Goal: Transaction & Acquisition: Purchase product/service

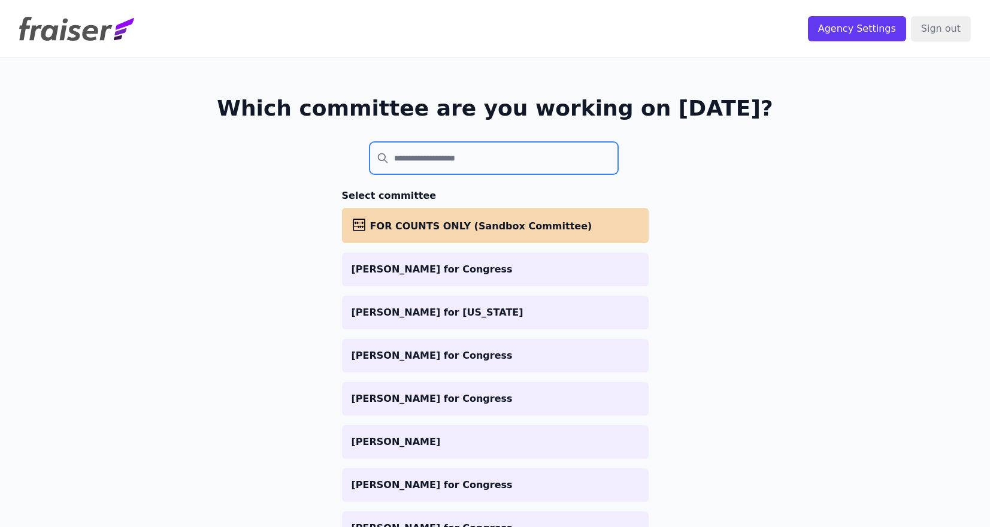
click at [547, 158] on input "search" at bounding box center [493, 158] width 249 height 32
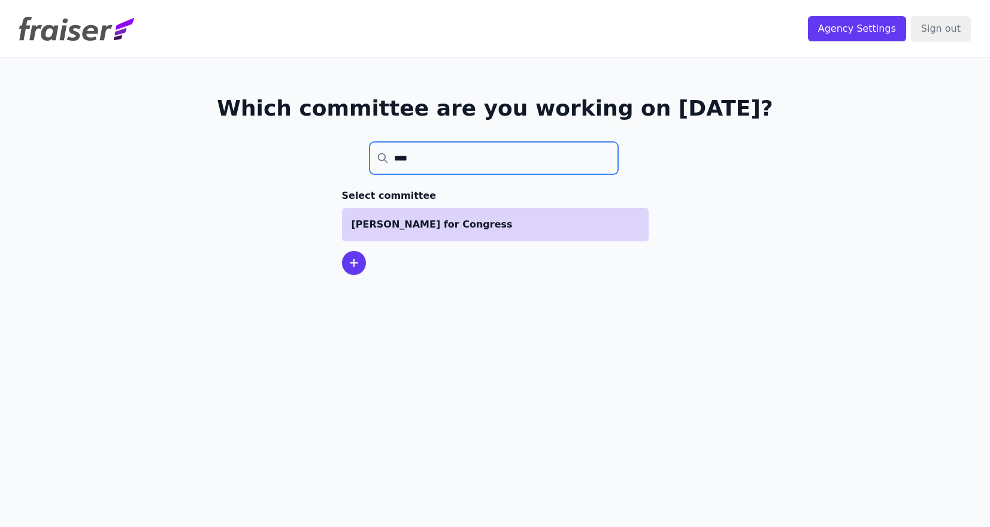
type input "****"
click at [486, 217] on p "[PERSON_NAME] for Congress" at bounding box center [494, 224] width 287 height 14
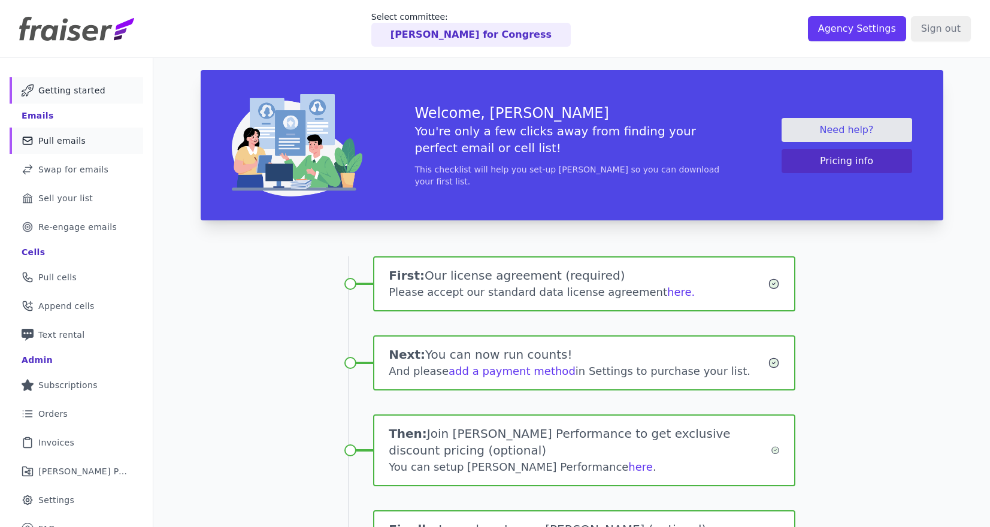
click at [89, 144] on link "Mail Icon Outline of a mail envelope Pull emails" at bounding box center [77, 141] width 134 height 26
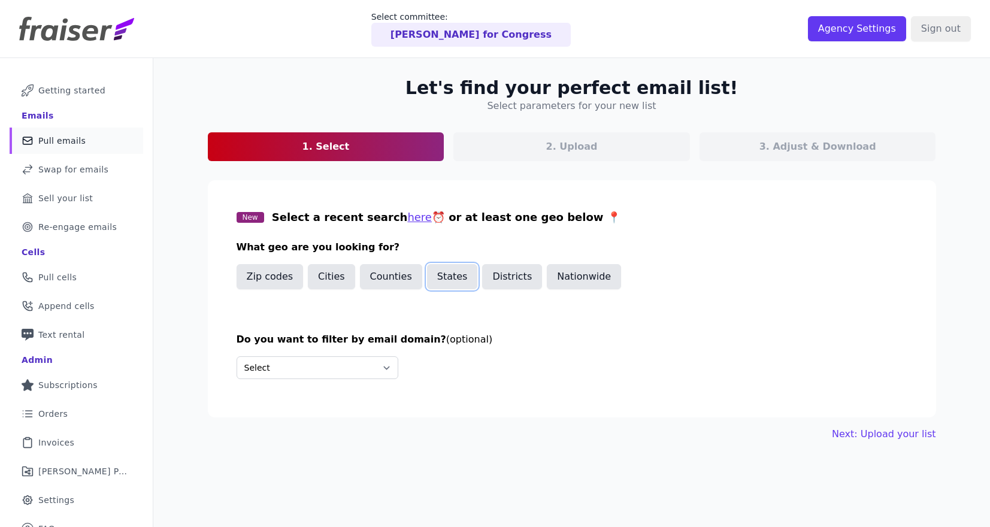
click at [440, 276] on button "States" at bounding box center [452, 276] width 51 height 25
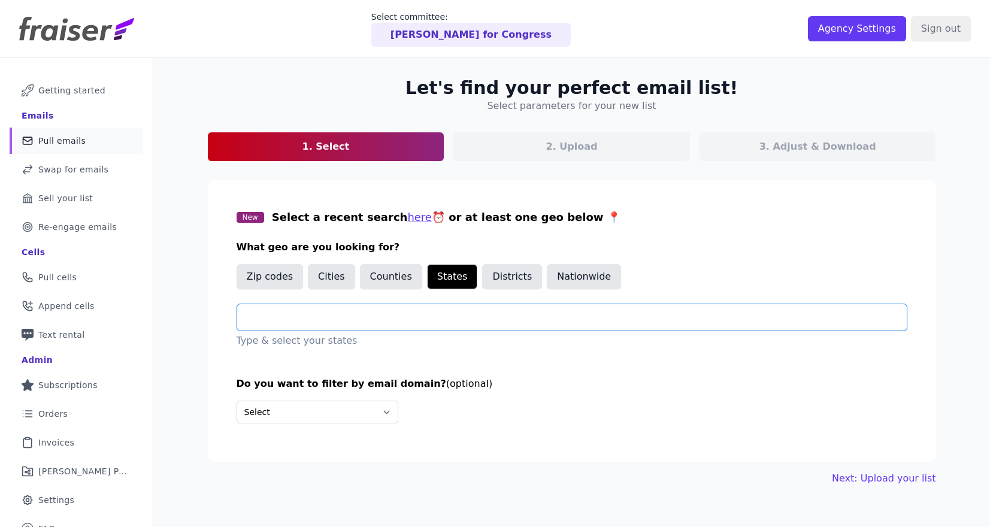
click at [352, 317] on input "text" at bounding box center [577, 317] width 660 height 14
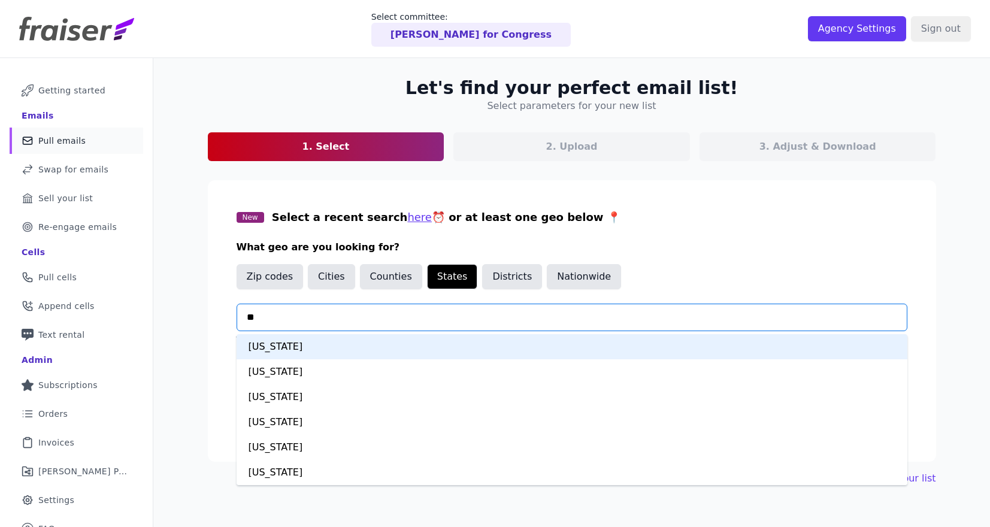
type input "***"
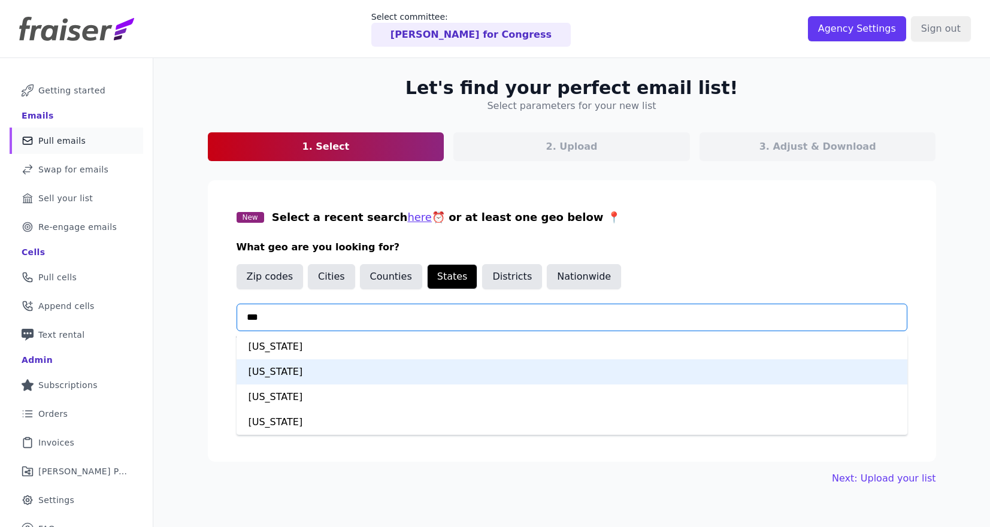
click at [329, 369] on div "[US_STATE]" at bounding box center [572, 371] width 671 height 25
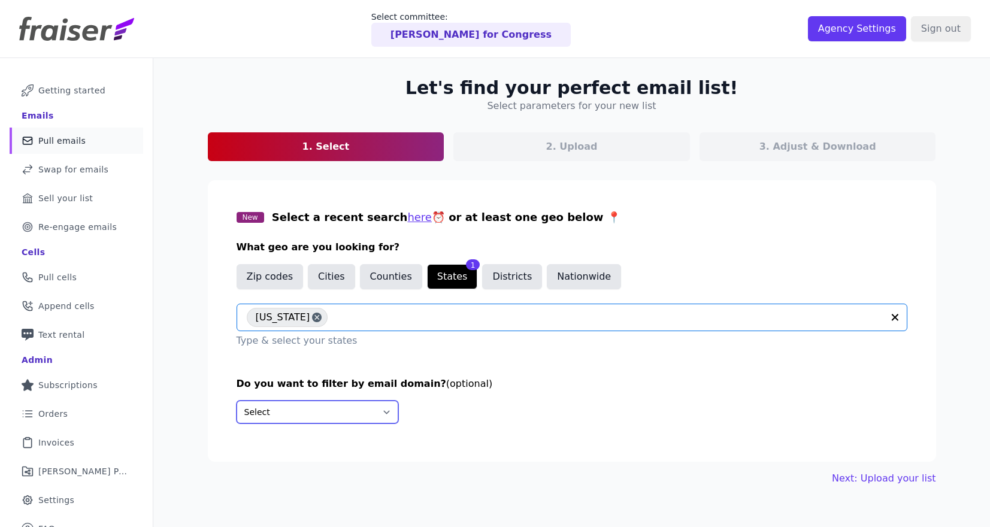
click at [326, 405] on select "Select Include only these domains Include none of these domains" at bounding box center [318, 412] width 162 height 23
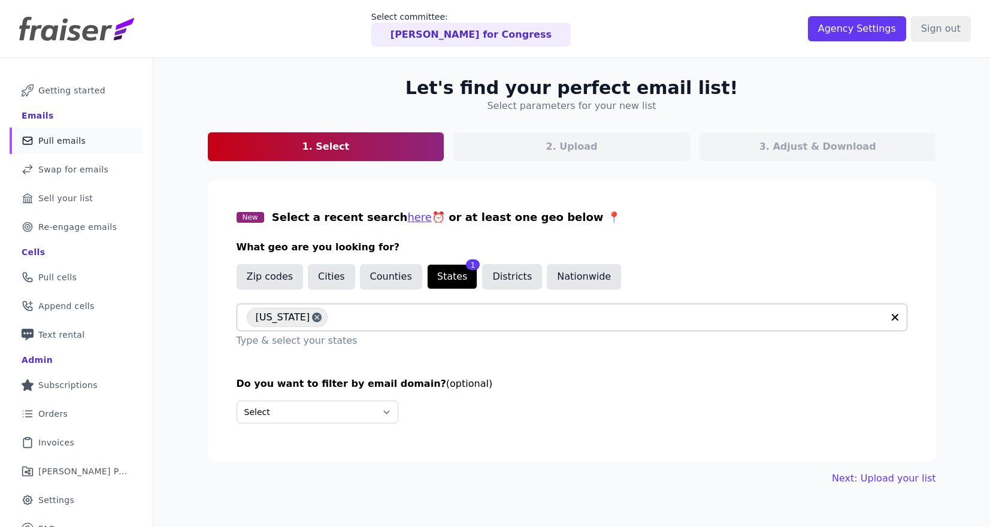
click at [880, 487] on div "Let's find your perfect email list! Select parameters for your new list 1. Sele…" at bounding box center [572, 281] width 766 height 447
click at [881, 478] on link "Next: Upload your list" at bounding box center [884, 478] width 104 height 14
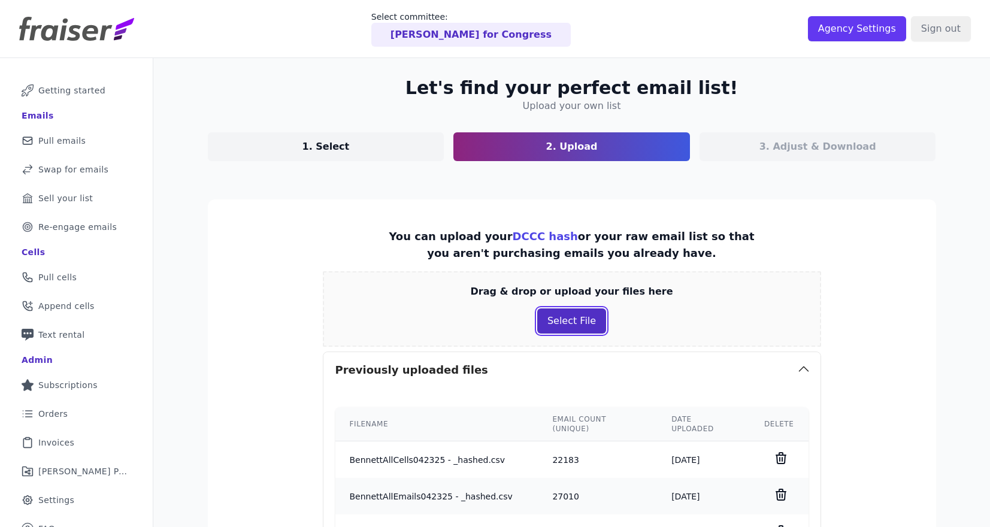
click at [575, 329] on button "Select File" at bounding box center [571, 320] width 69 height 25
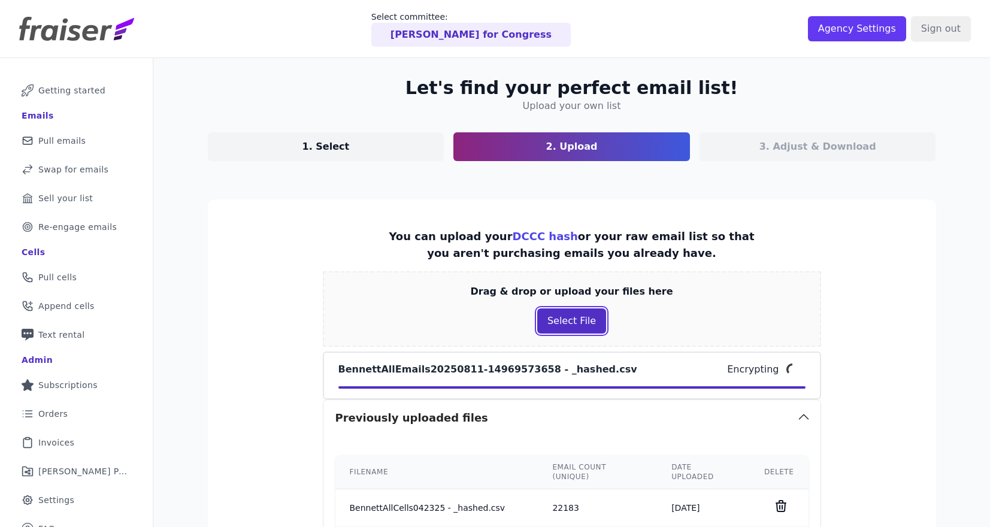
click at [584, 322] on button "Select File" at bounding box center [571, 320] width 69 height 25
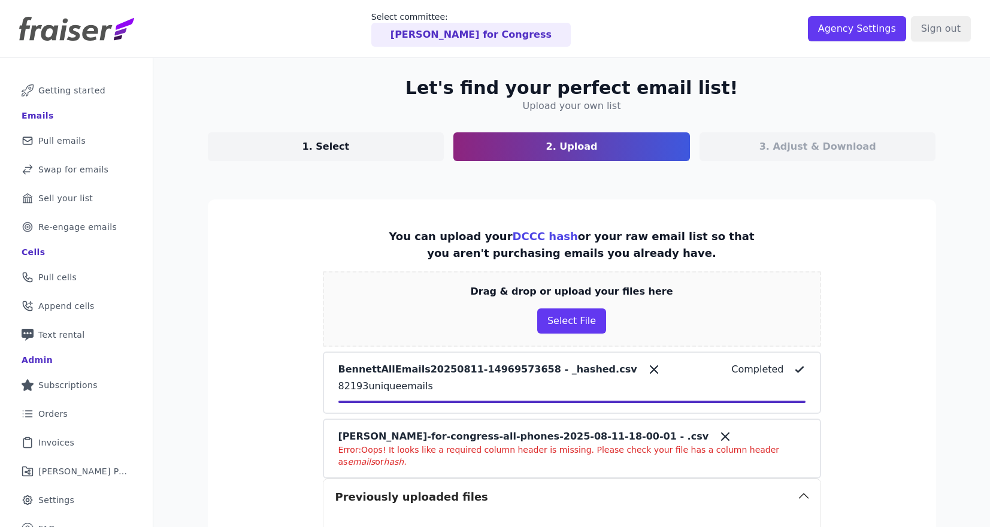
click at [718, 438] on icon at bounding box center [725, 436] width 14 height 14
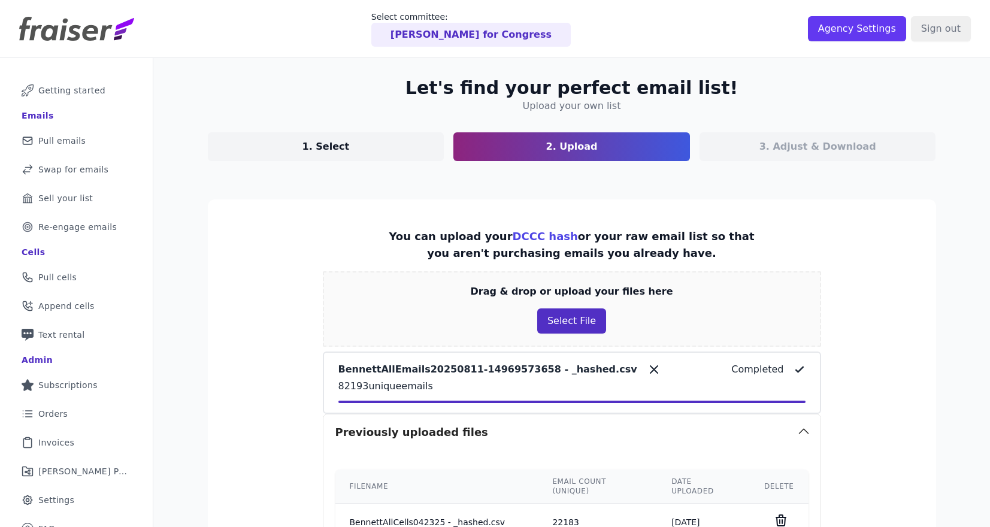
click at [580, 319] on button "Select File" at bounding box center [571, 320] width 69 height 25
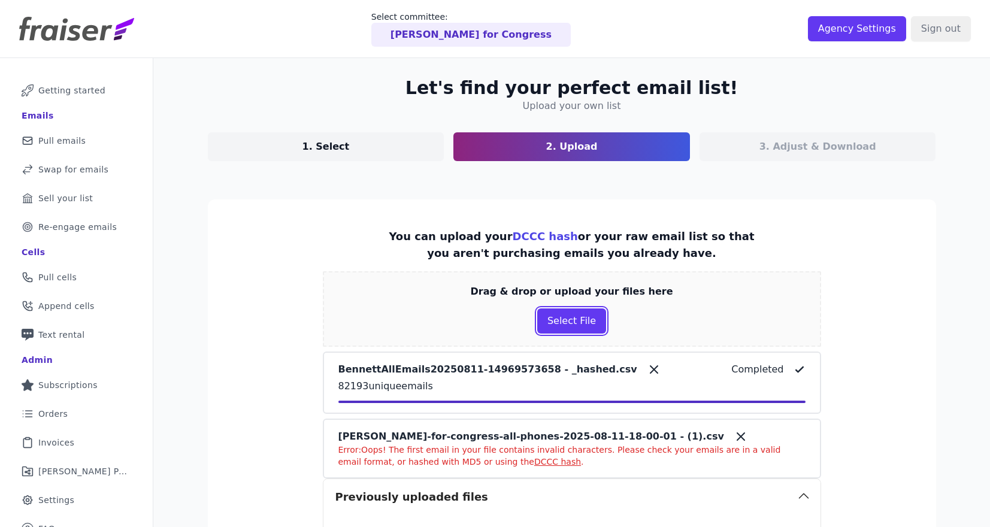
click at [737, 435] on icon at bounding box center [740, 436] width 7 height 7
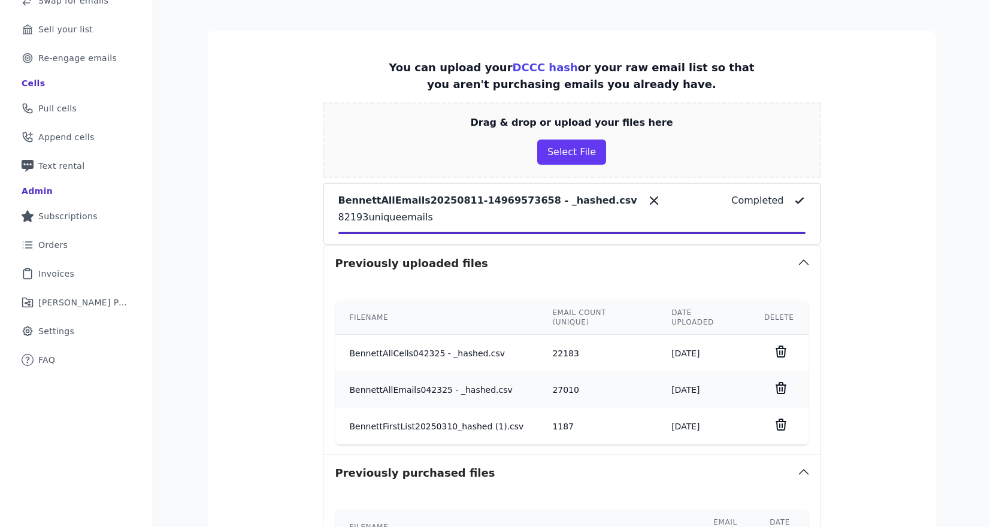
scroll to position [177, 0]
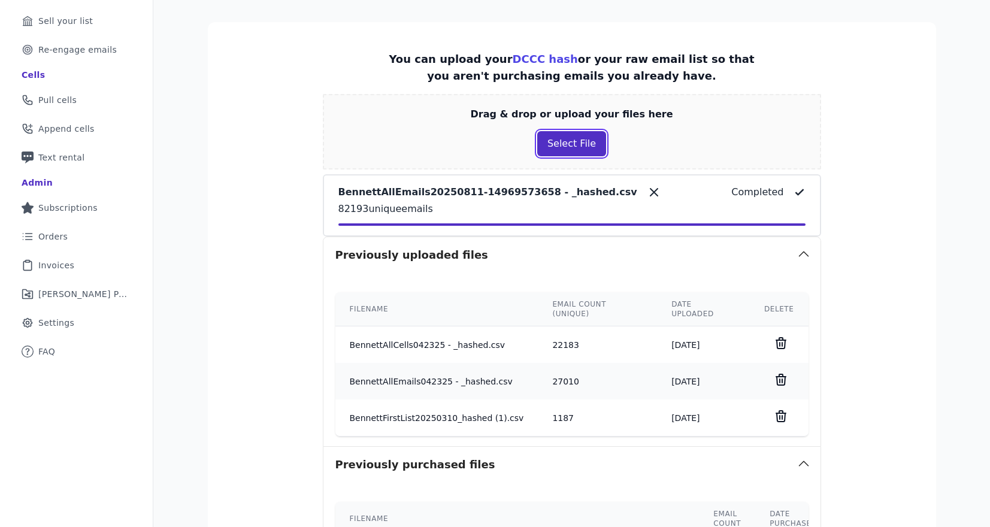
click at [595, 147] on button "Select File" at bounding box center [571, 143] width 69 height 25
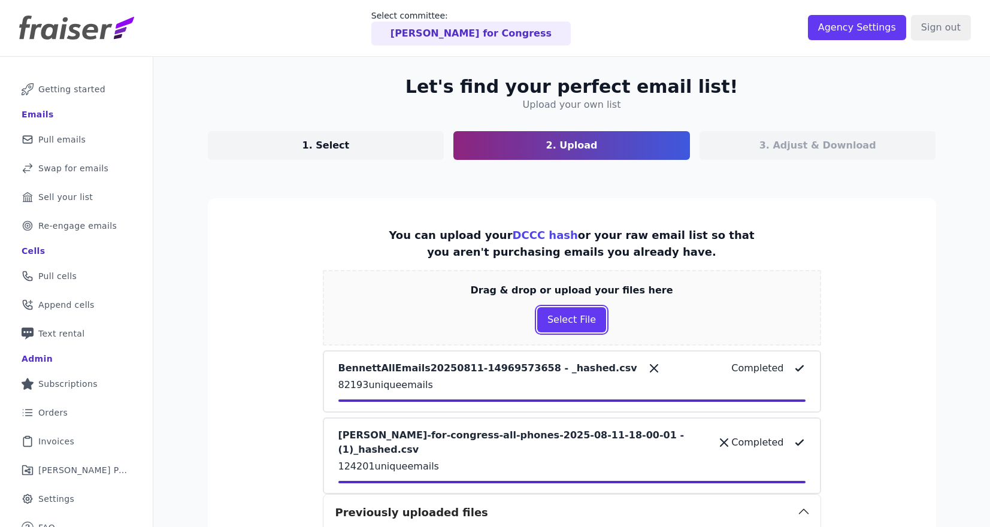
scroll to position [0, 0]
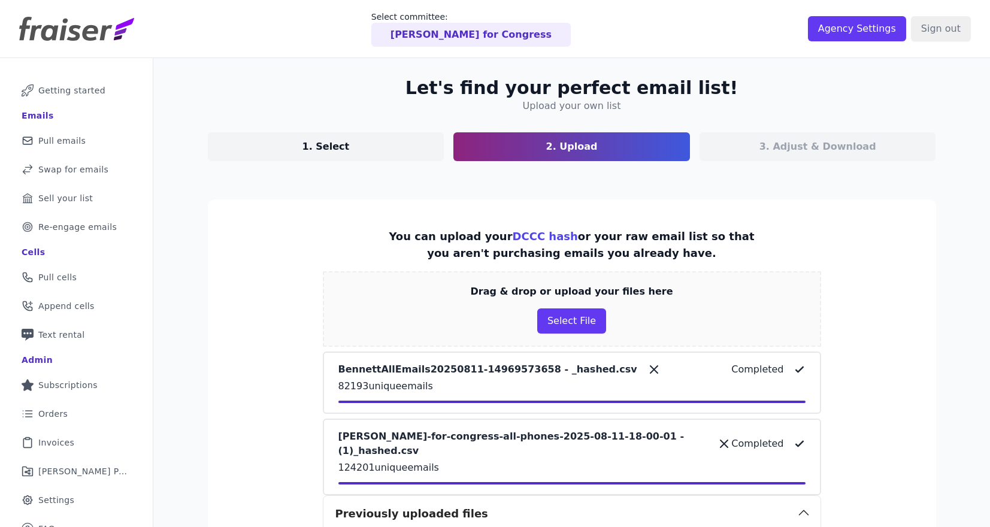
click at [803, 146] on p "3. Adjust & Download" at bounding box center [817, 147] width 117 height 14
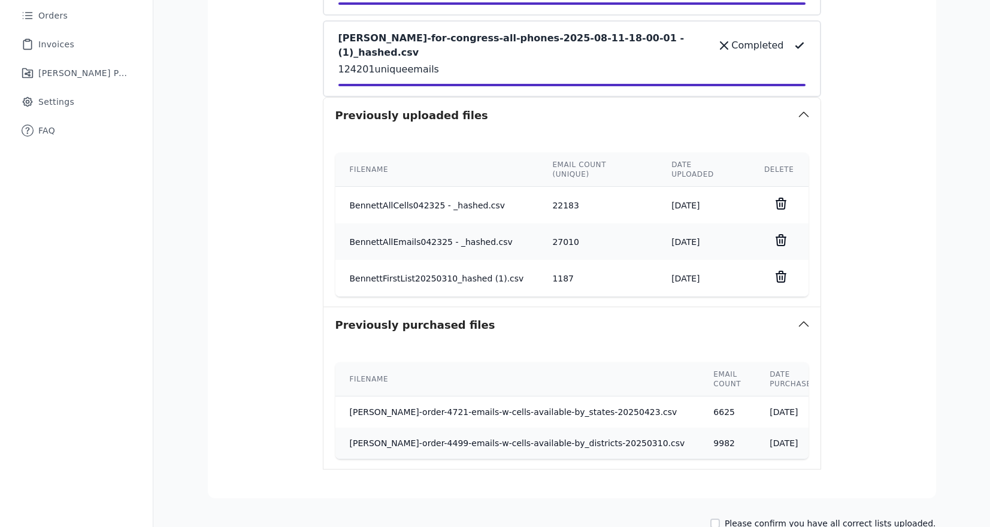
scroll to position [404, 0]
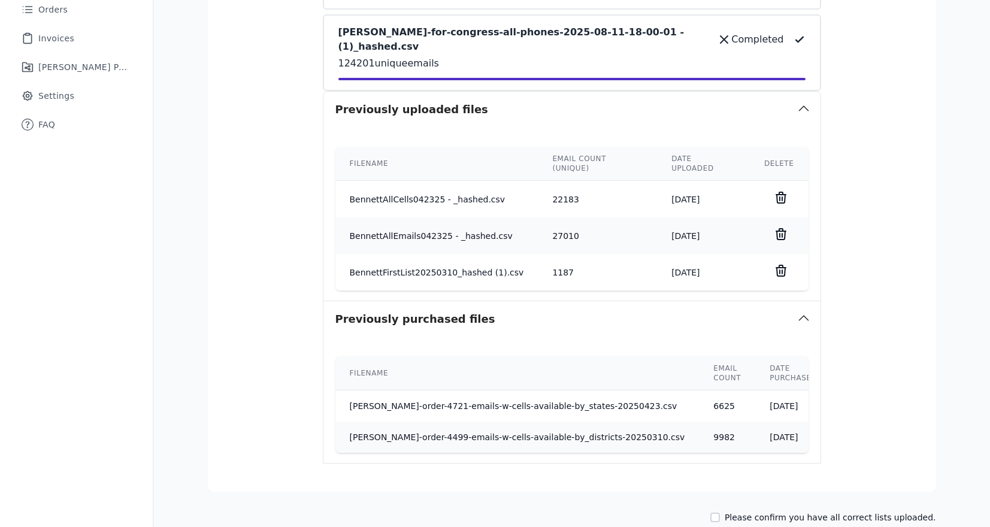
drag, startPoint x: 777, startPoint y: 176, endPoint x: 796, endPoint y: 181, distance: 19.8
click at [796, 181] on td at bounding box center [779, 199] width 59 height 37
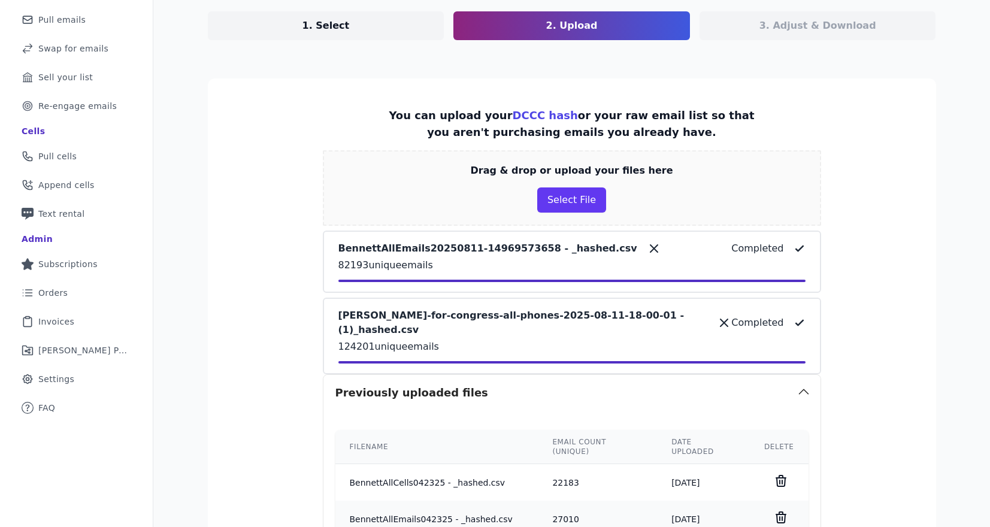
scroll to position [120, 0]
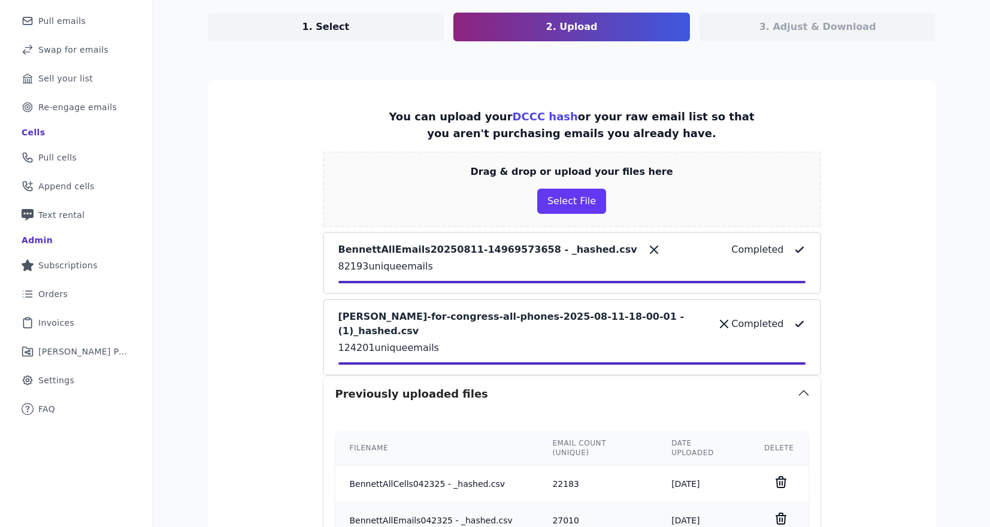
click at [803, 247] on icon at bounding box center [799, 250] width 12 height 12
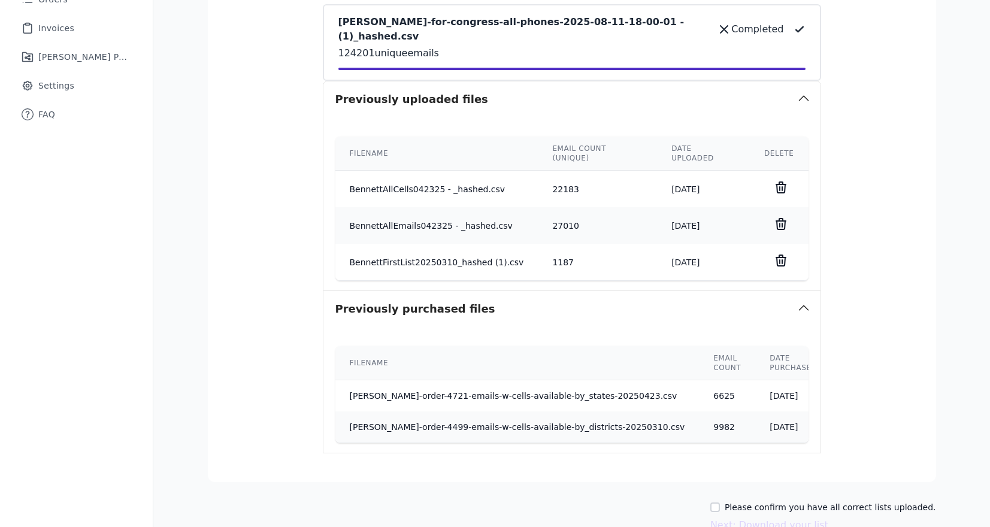
scroll to position [470, 0]
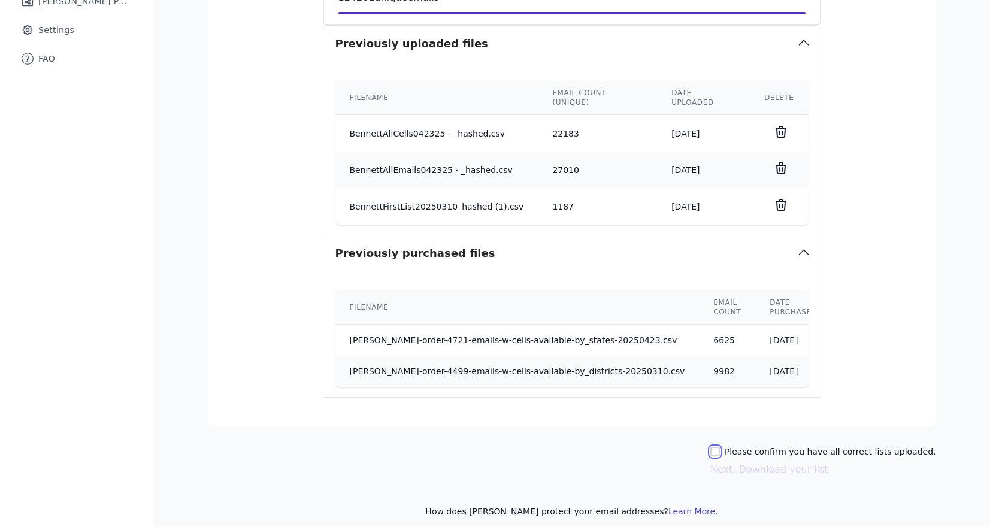
click at [720, 447] on input "Please confirm you have all correct lists uploaded." at bounding box center [715, 452] width 10 height 10
checkbox input "true"
click at [740, 462] on button "Next: Download your list" at bounding box center [769, 469] width 118 height 14
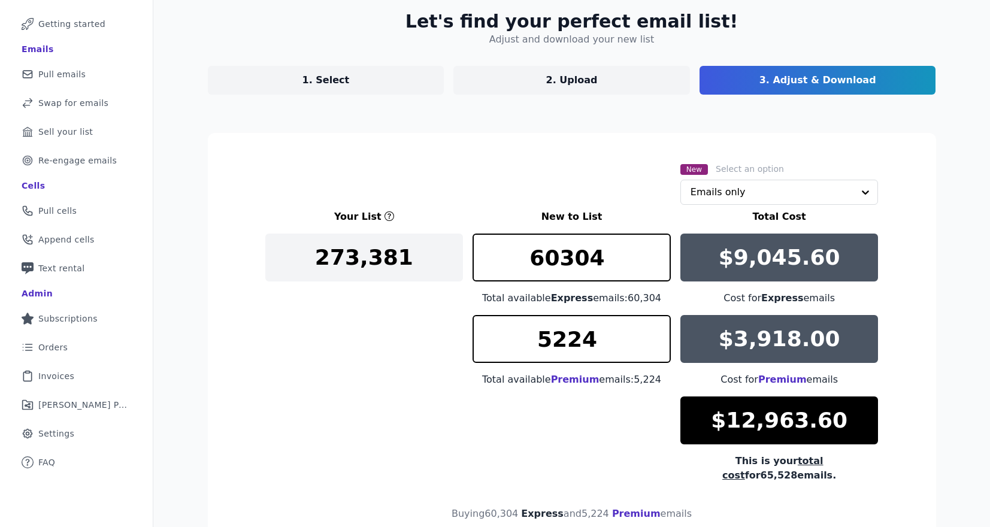
scroll to position [72, 0]
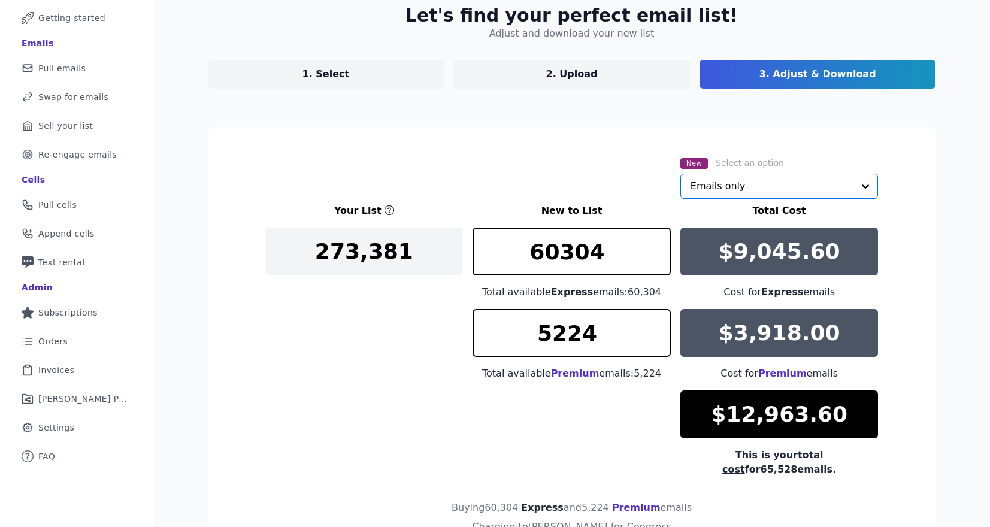
click at [715, 177] on input "text" at bounding box center [771, 186] width 163 height 24
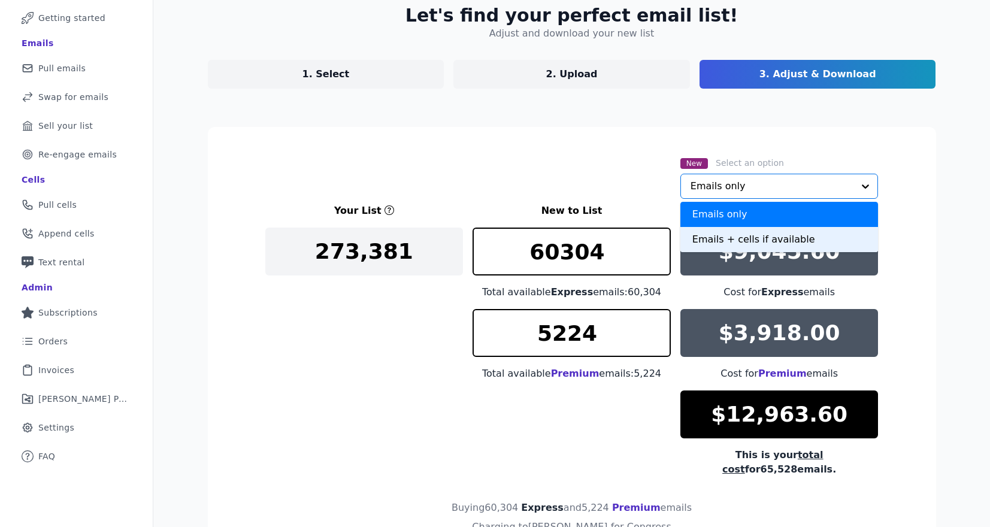
click at [711, 237] on div "Emails + cells if available" at bounding box center [779, 239] width 198 height 25
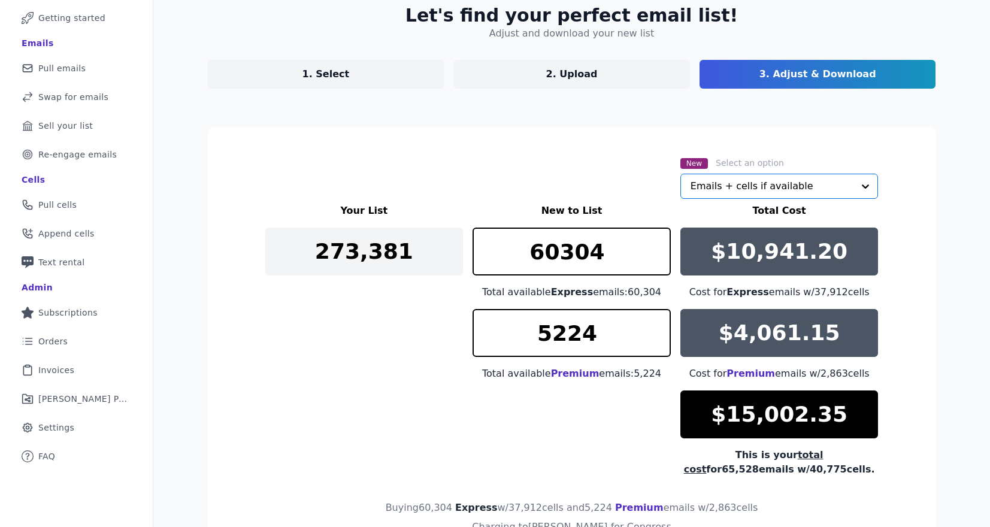
click at [562, 172] on div "New Select an option Option Emails + cells if available, selected. Select is fo…" at bounding box center [571, 177] width 613 height 43
click at [592, 339] on input "5224" at bounding box center [571, 333] width 198 height 48
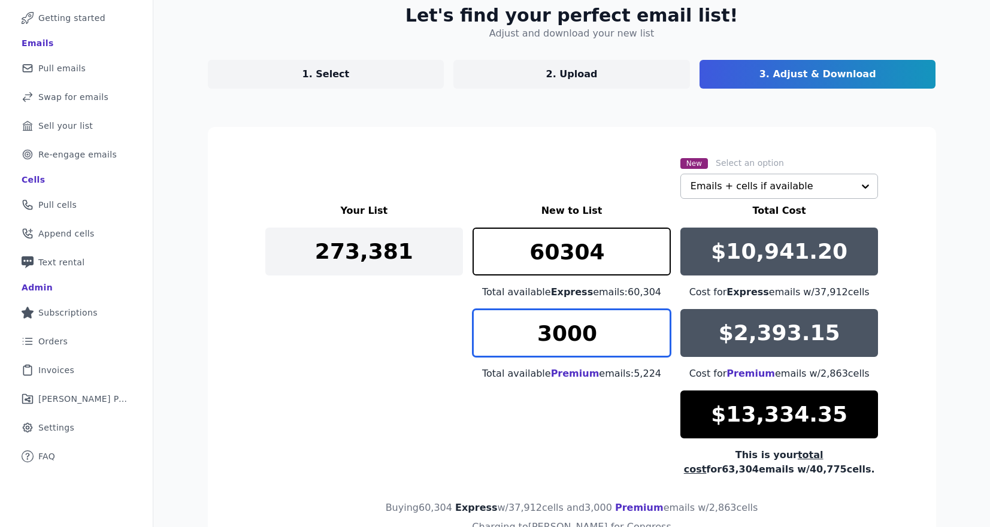
type input "3000"
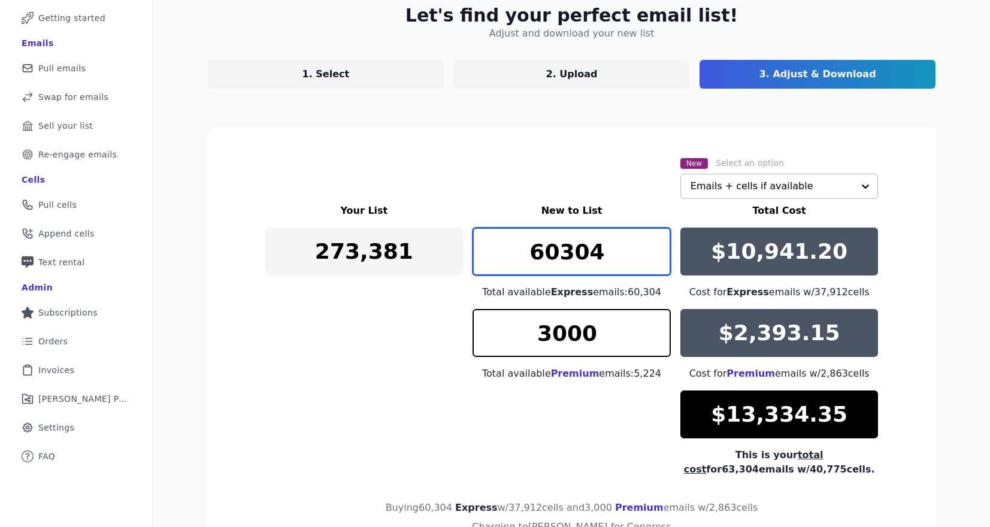
click at [584, 244] on input "60304" at bounding box center [571, 252] width 198 height 48
click at [562, 249] on input "20000" at bounding box center [571, 252] width 198 height 48
click at [577, 256] on input "8900" at bounding box center [571, 252] width 198 height 48
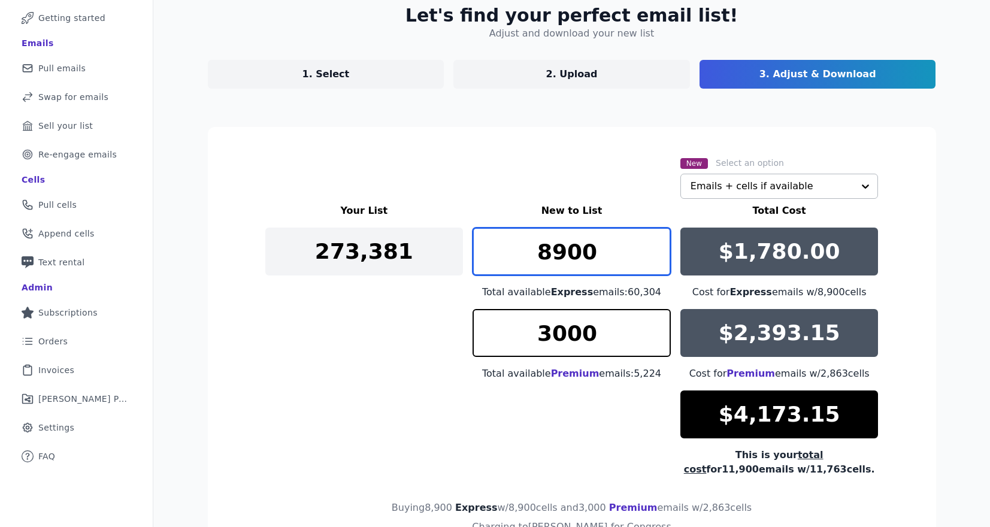
click at [576, 256] on input "8900" at bounding box center [571, 252] width 198 height 48
type input "9285"
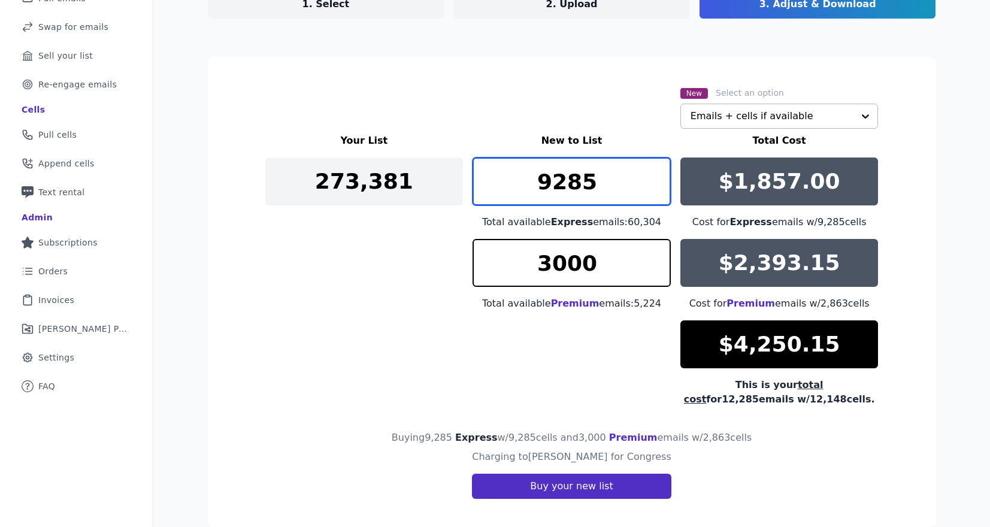
scroll to position [138, 0]
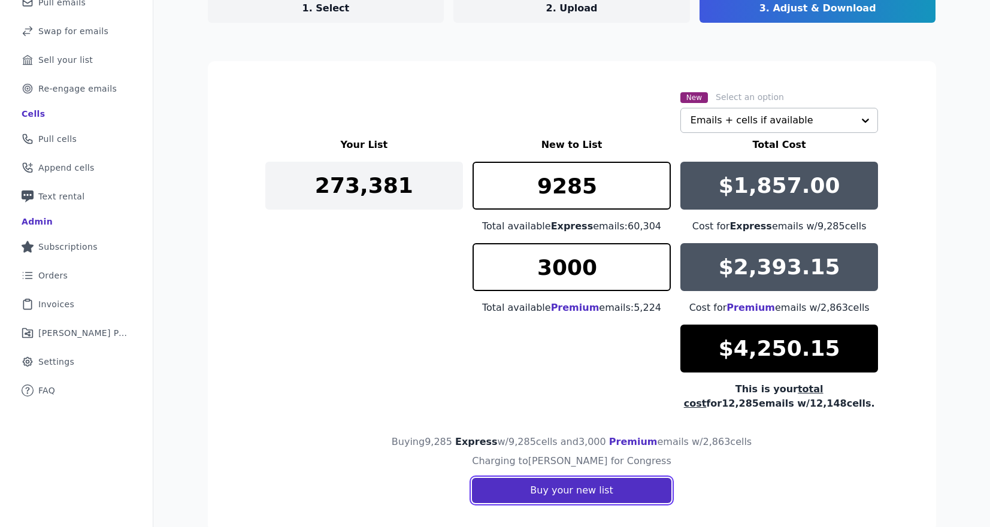
click at [627, 486] on button "Buy your new list" at bounding box center [571, 490] width 199 height 25
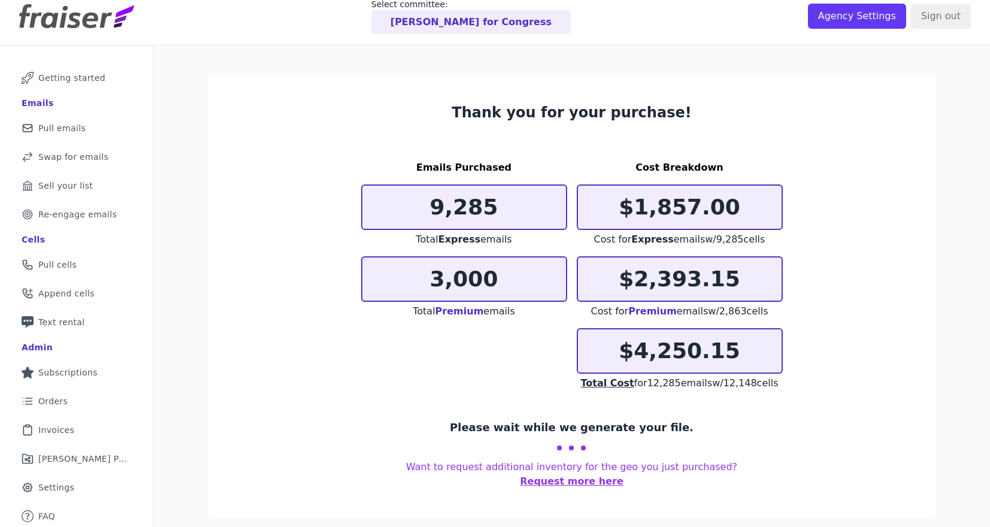
scroll to position [14, 0]
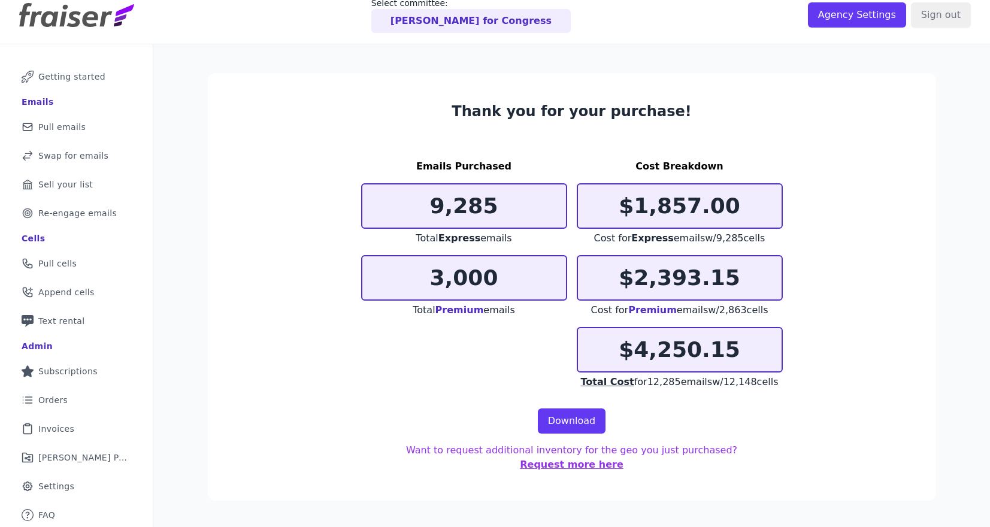
click at [327, 450] on section "Thank you for your purchase! Emails Purchased 9,285 Total Express emails 3,000 …" at bounding box center [572, 287] width 728 height 428
click at [570, 426] on link "Download" at bounding box center [572, 420] width 68 height 25
click at [362, 386] on div "Emails Purchased 9,285 Total Express emails 3,000 Total Premium emails Cost Bre…" at bounding box center [572, 274] width 422 height 230
